Goal: Transaction & Acquisition: Book appointment/travel/reservation

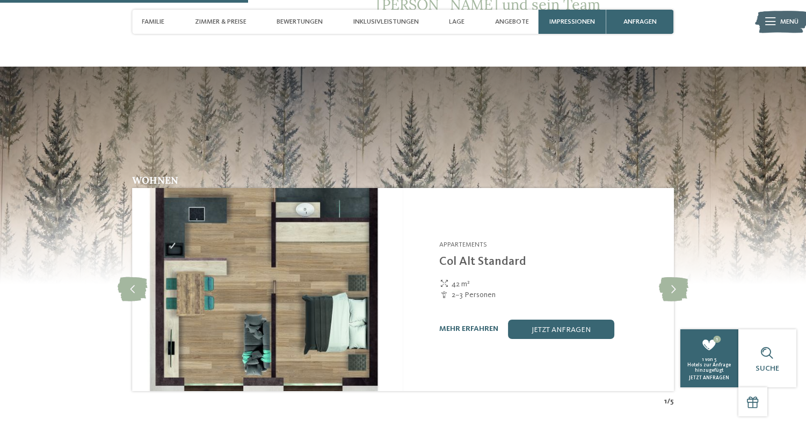
scroll to position [1063, 0]
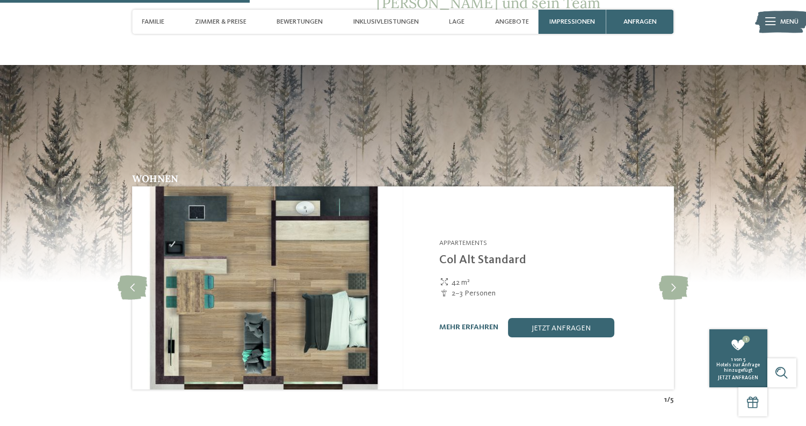
click at [326, 230] on img at bounding box center [267, 287] width 271 height 203
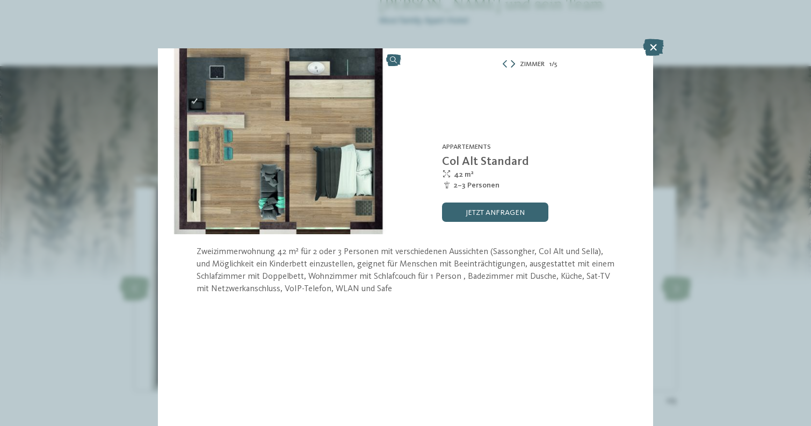
click at [512, 66] on icon at bounding box center [513, 64] width 4 height 8
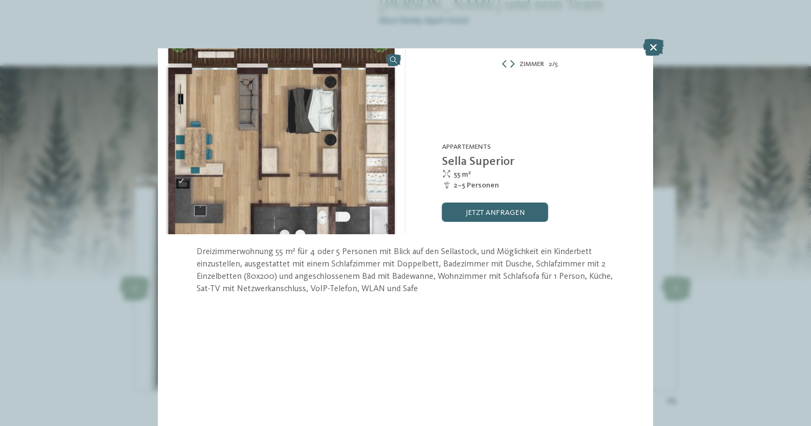
click at [511, 66] on icon at bounding box center [512, 64] width 4 height 8
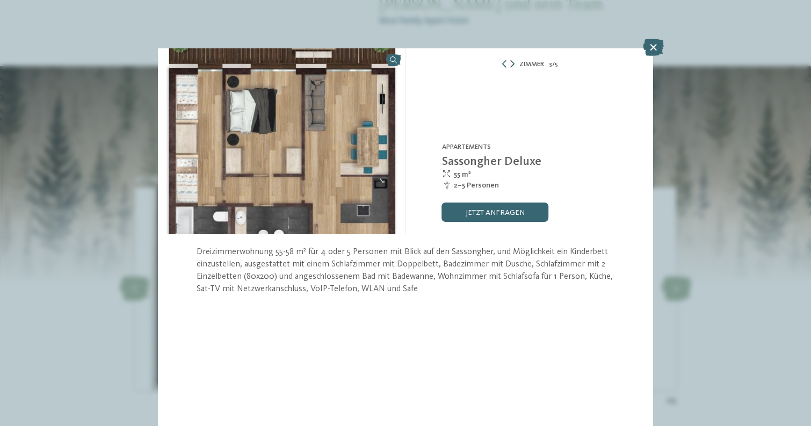
click at [511, 66] on icon at bounding box center [512, 64] width 4 height 8
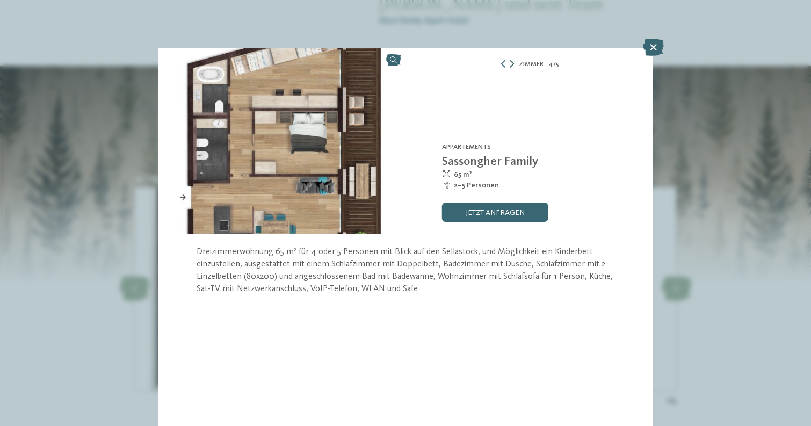
click at [511, 66] on icon at bounding box center [512, 64] width 4 height 8
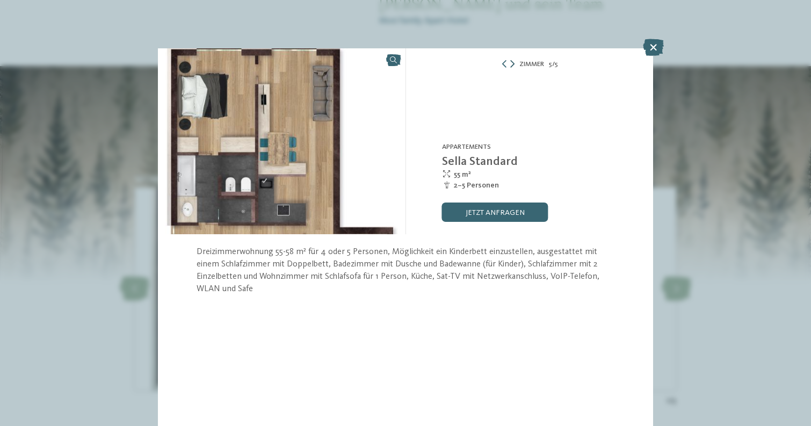
click at [511, 66] on icon at bounding box center [512, 64] width 4 height 8
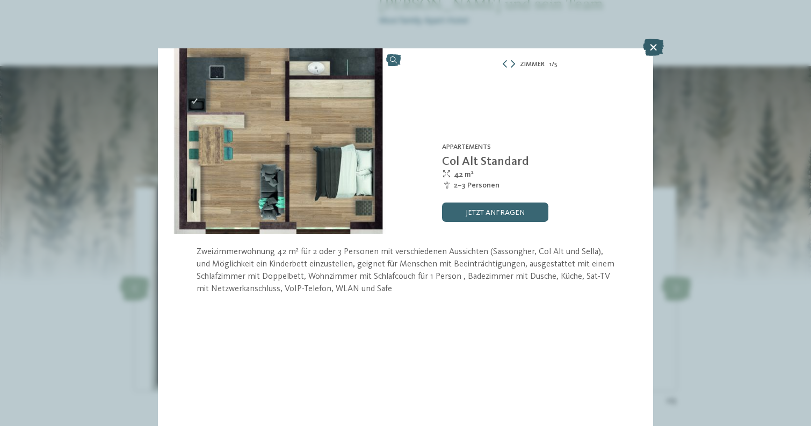
click at [653, 48] on icon at bounding box center [653, 47] width 21 height 17
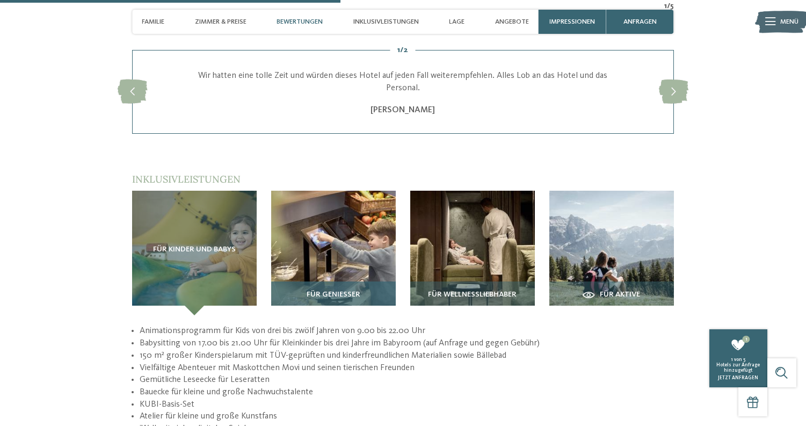
scroll to position [1456, 0]
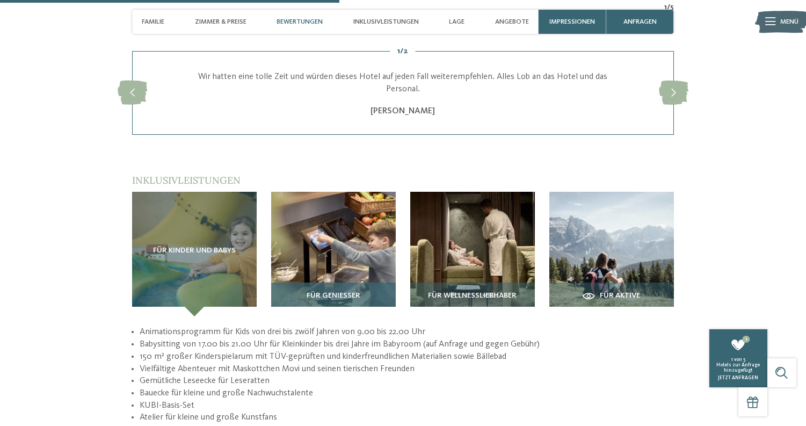
click at [343, 192] on img at bounding box center [333, 254] width 125 height 125
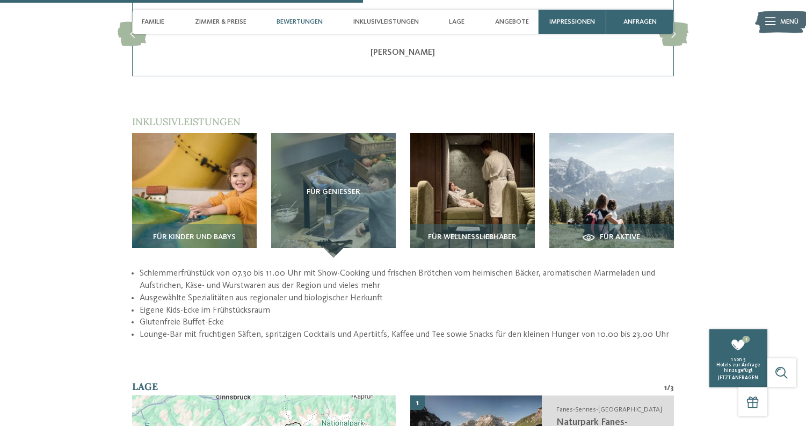
scroll to position [1510, 0]
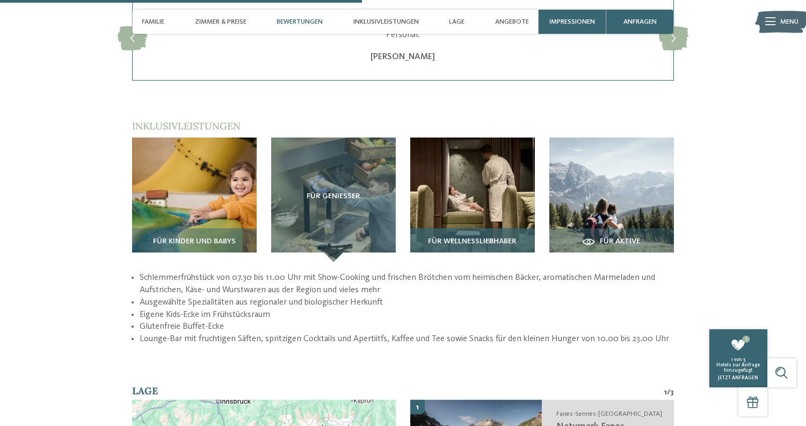
click at [472, 155] on img at bounding box center [473, 200] width 125 height 125
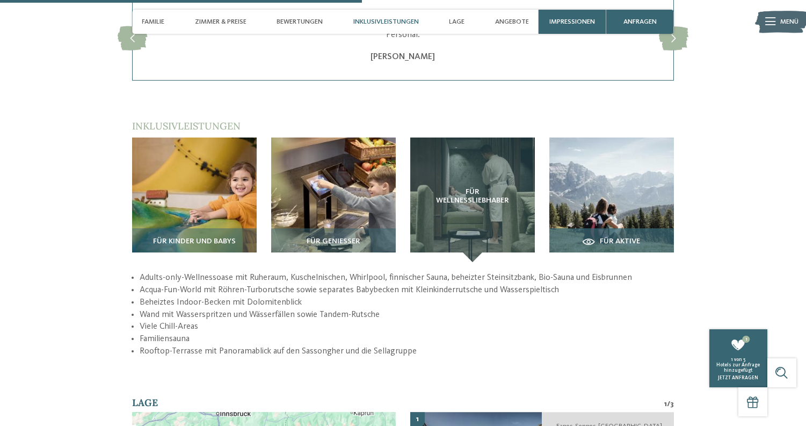
click at [614, 138] on img at bounding box center [612, 200] width 125 height 125
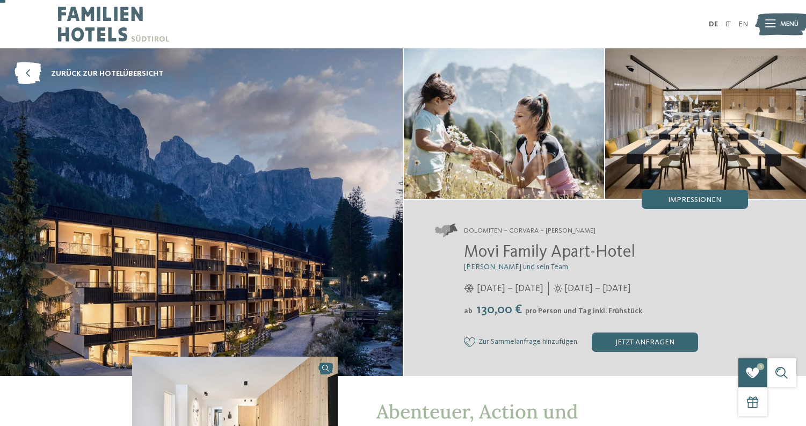
scroll to position [0, 0]
click at [471, 342] on icon at bounding box center [470, 342] width 12 height 10
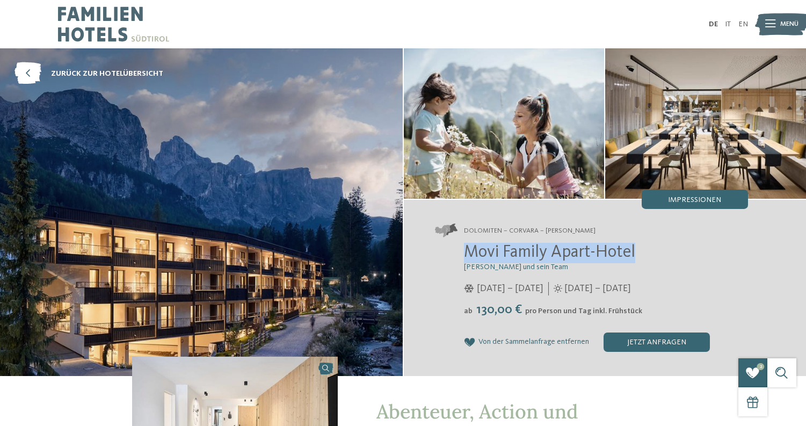
drag, startPoint x: 468, startPoint y: 251, endPoint x: 638, endPoint y: 254, distance: 169.8
click at [638, 254] on h2 "Movi Family Apart-Hotel" at bounding box center [606, 253] width 284 height 20
copy span "Movi Family Apart-Hotel"
